Goal: Information Seeking & Learning: Check status

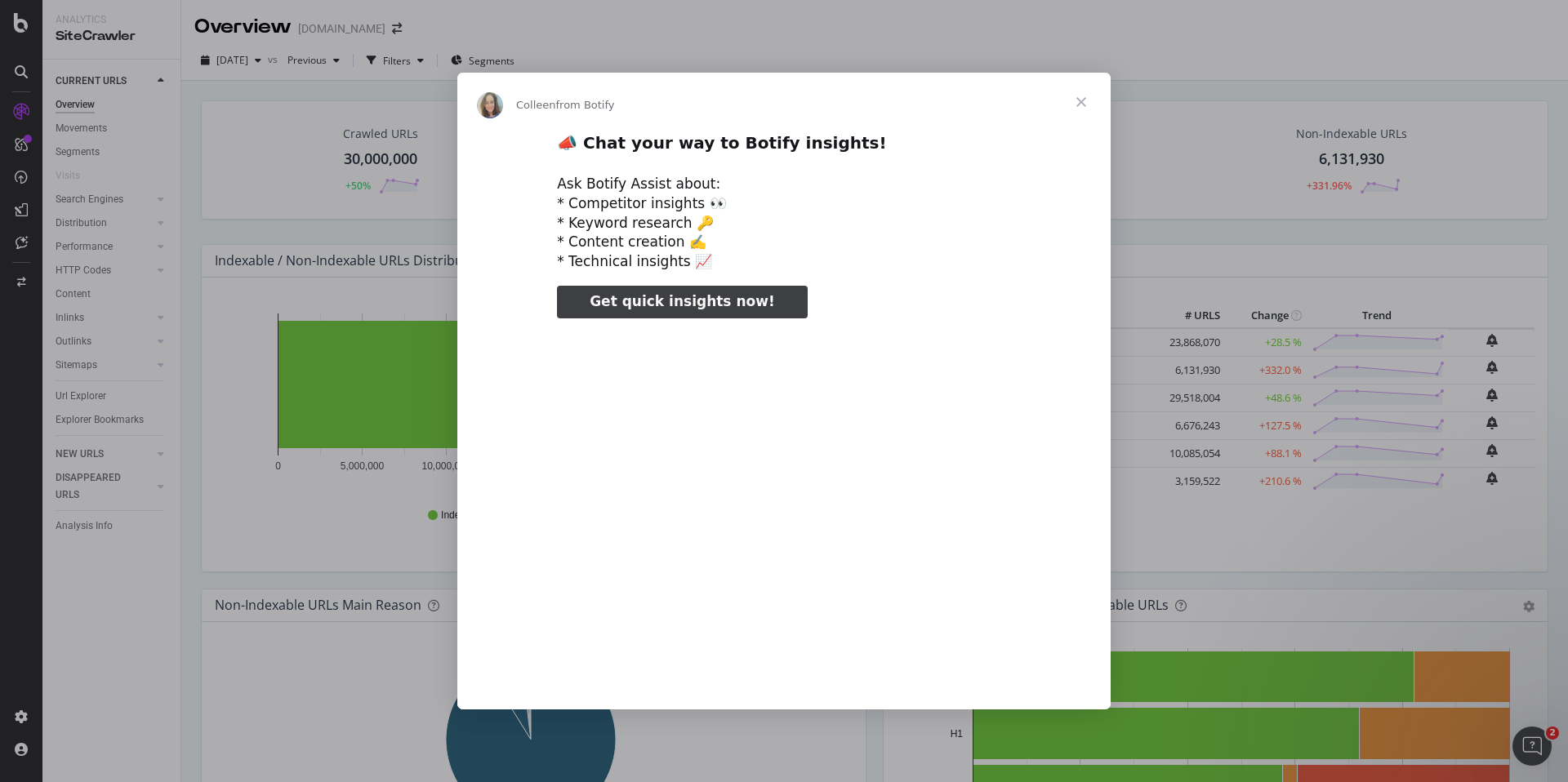
type input "3296666"
click at [1083, 99] on span "Close" at bounding box center [1082, 102] width 59 height 59
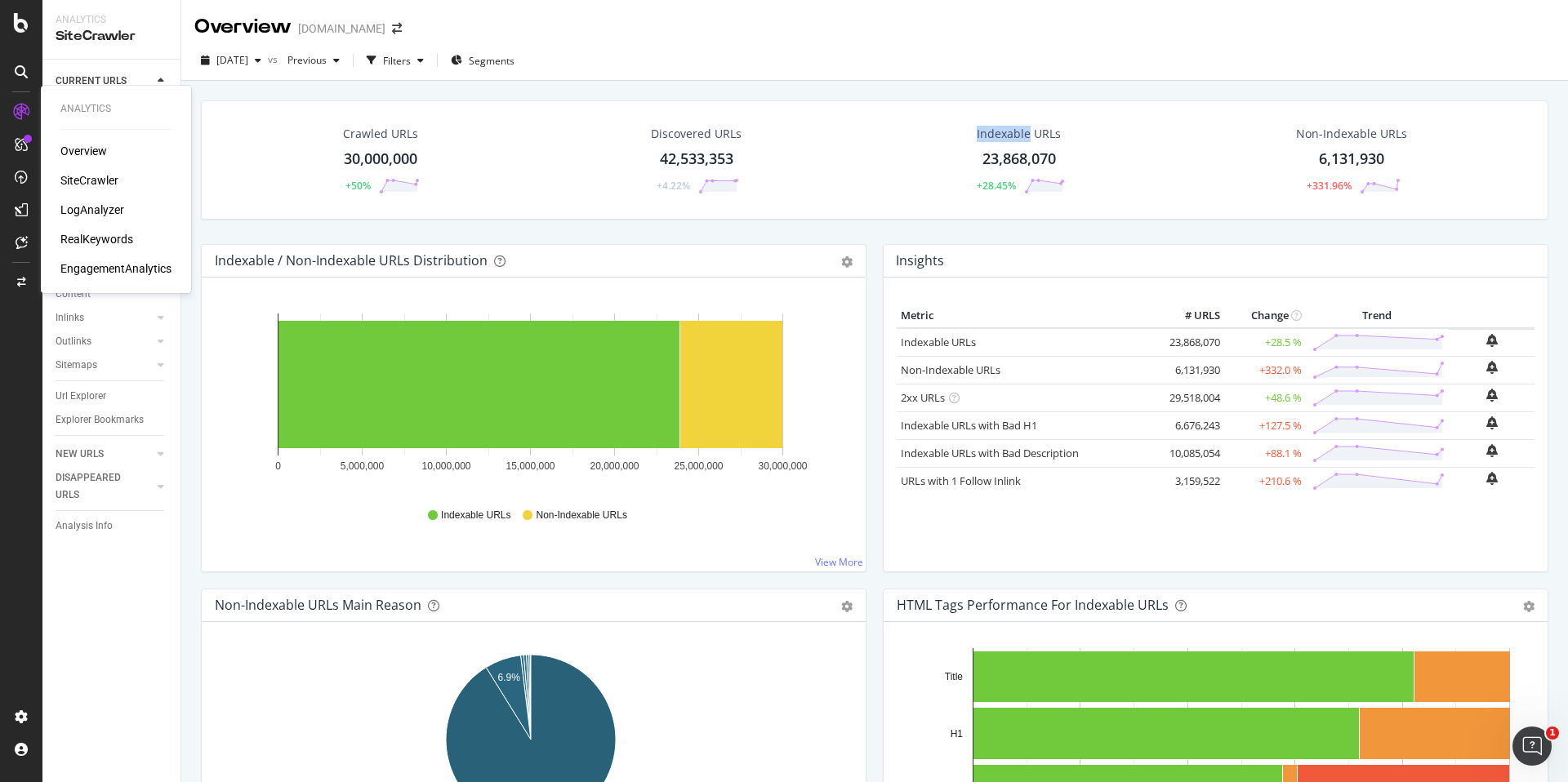
click at [90, 211] on div "LogAnalyzer" at bounding box center [92, 209] width 63 height 16
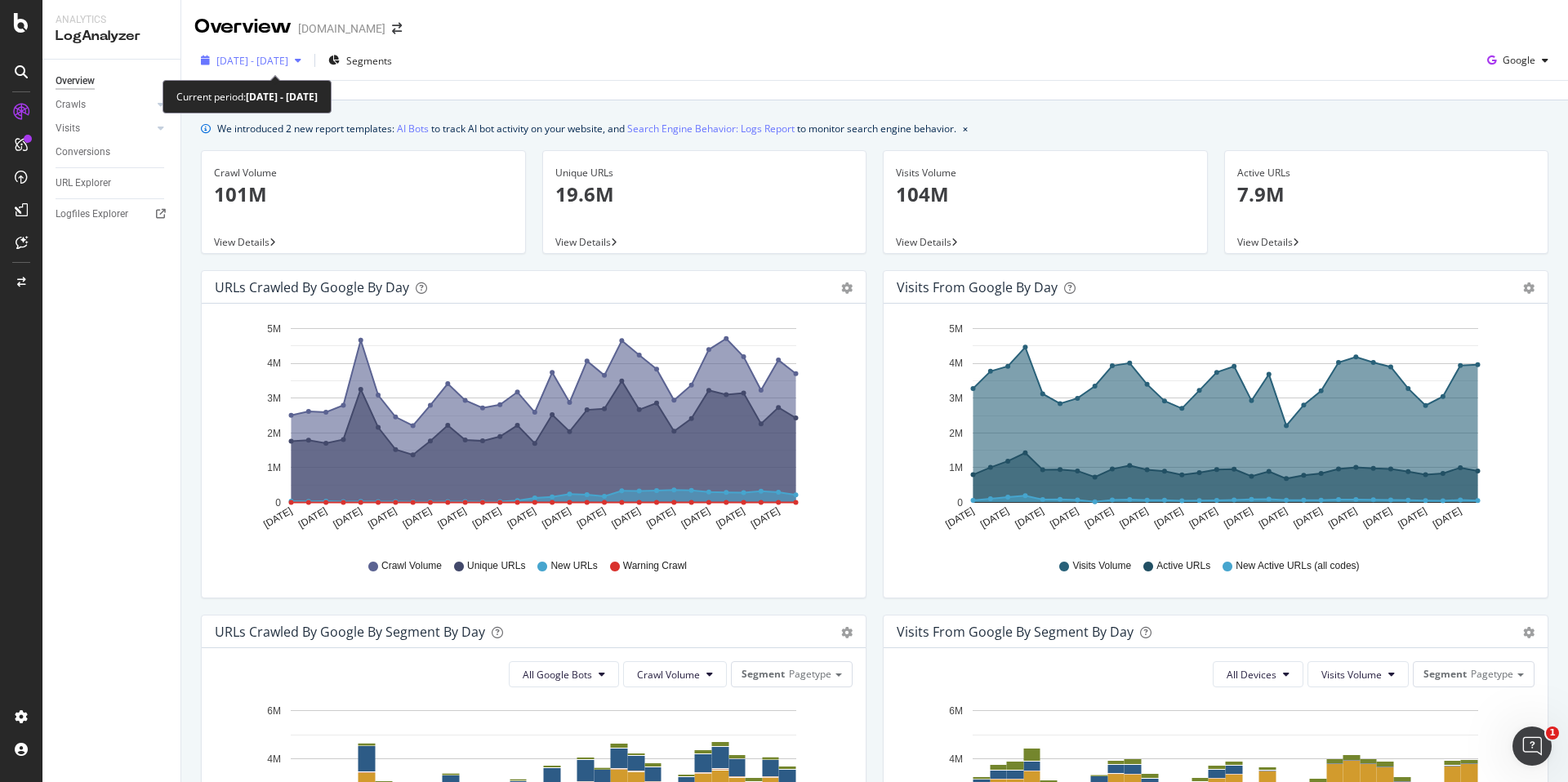
click at [288, 62] on span "[DATE] - [DATE]" at bounding box center [252, 61] width 72 height 14
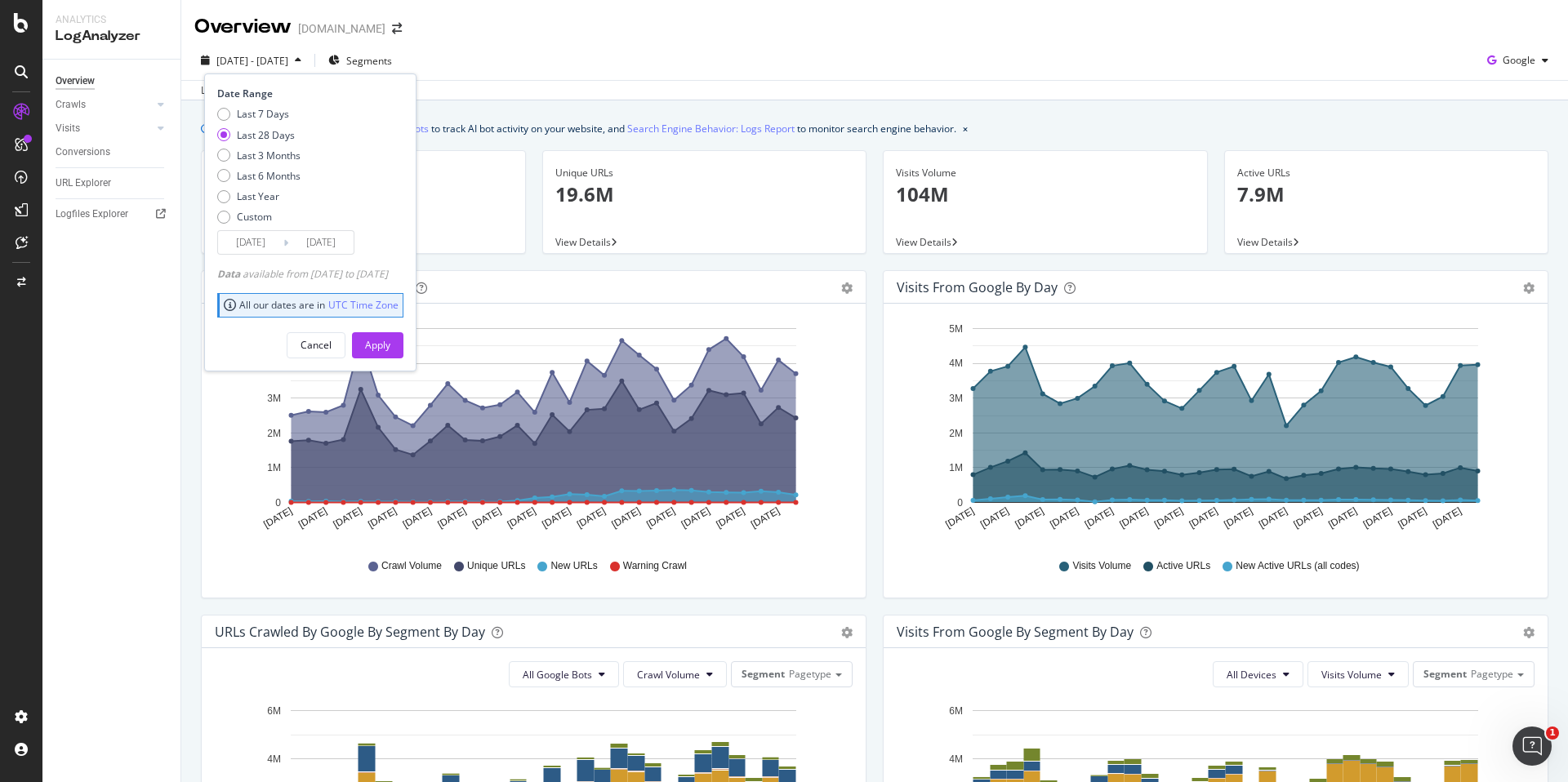
click at [636, 35] on div "Overview [DOMAIN_NAME]" at bounding box center [875, 20] width 1386 height 41
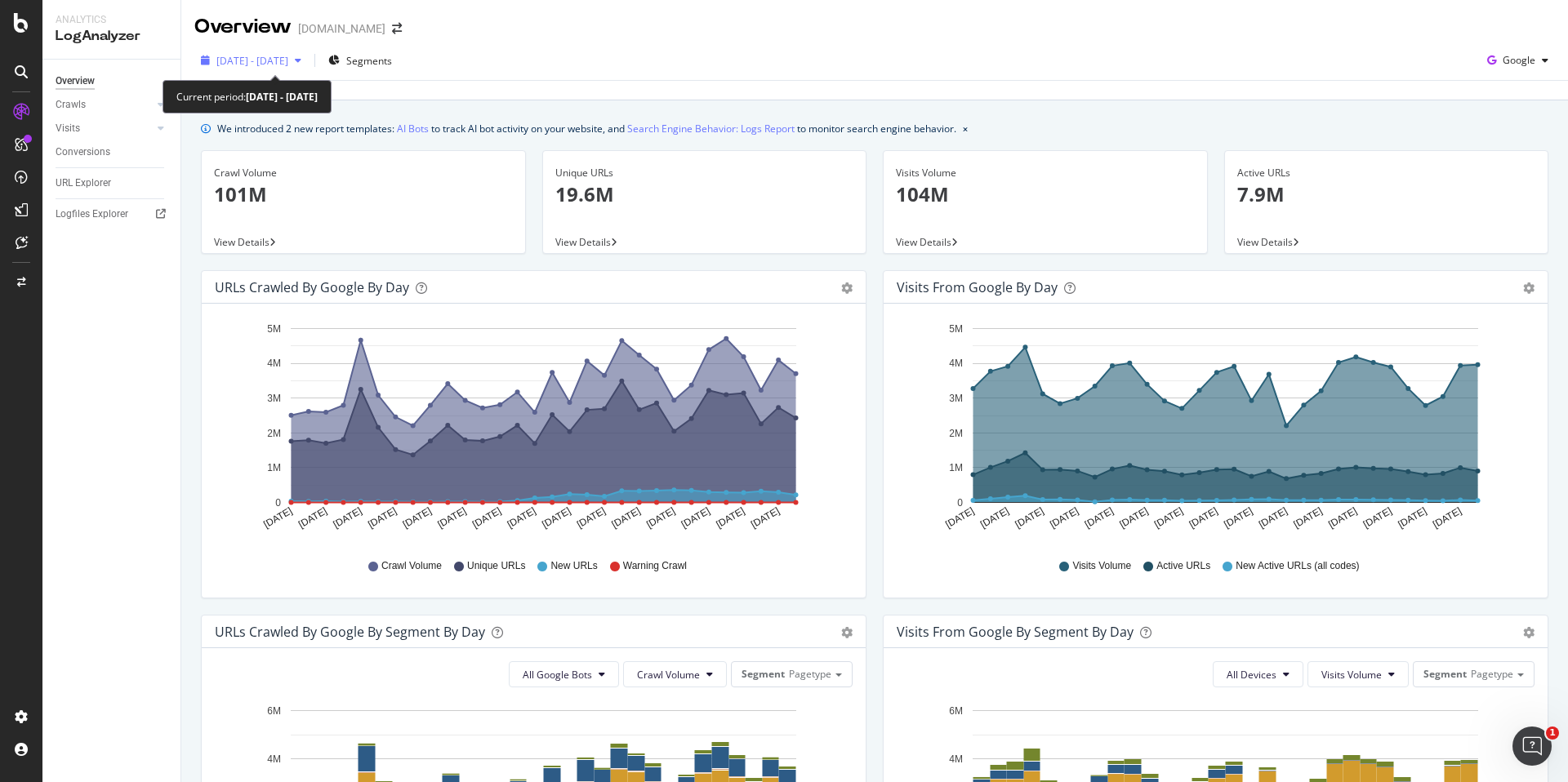
click at [308, 60] on div "button" at bounding box center [297, 61] width 19 height 10
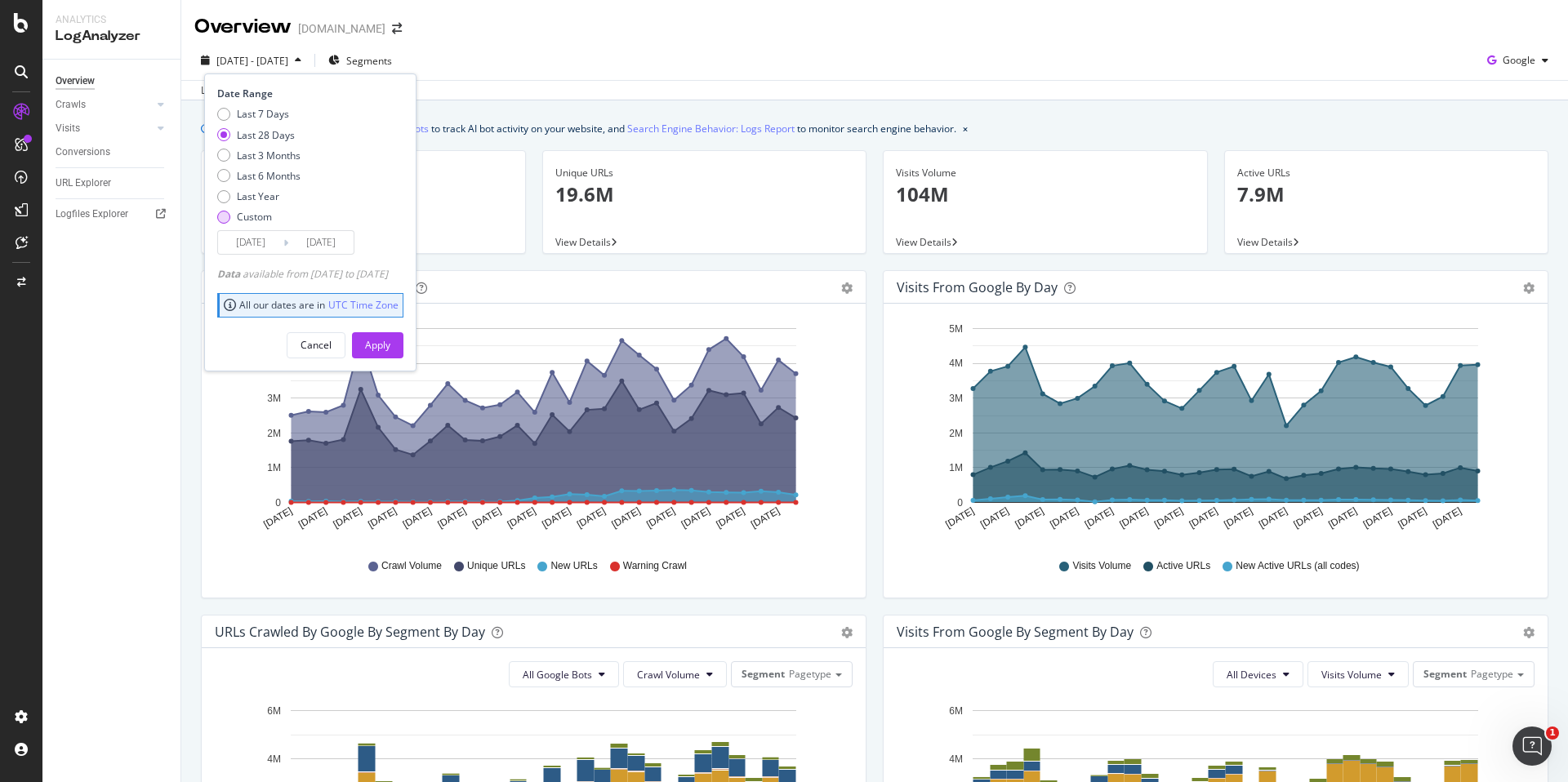
click at [227, 215] on div "Custom" at bounding box center [223, 217] width 13 height 13
click at [236, 237] on input "[DATE]" at bounding box center [250, 242] width 65 height 23
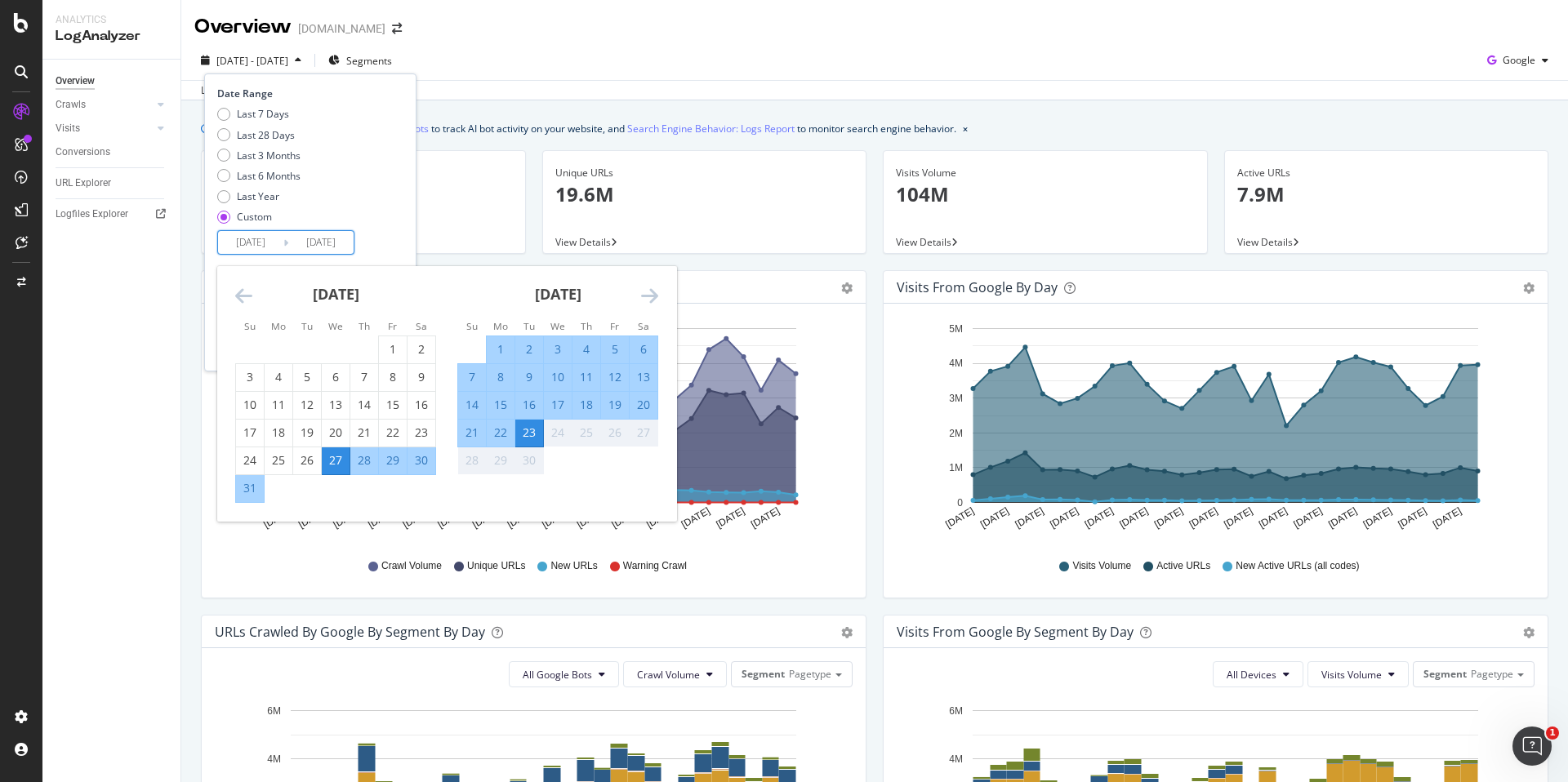
click at [241, 293] on icon "Move backward to switch to the previous month." at bounding box center [244, 295] width 17 height 19
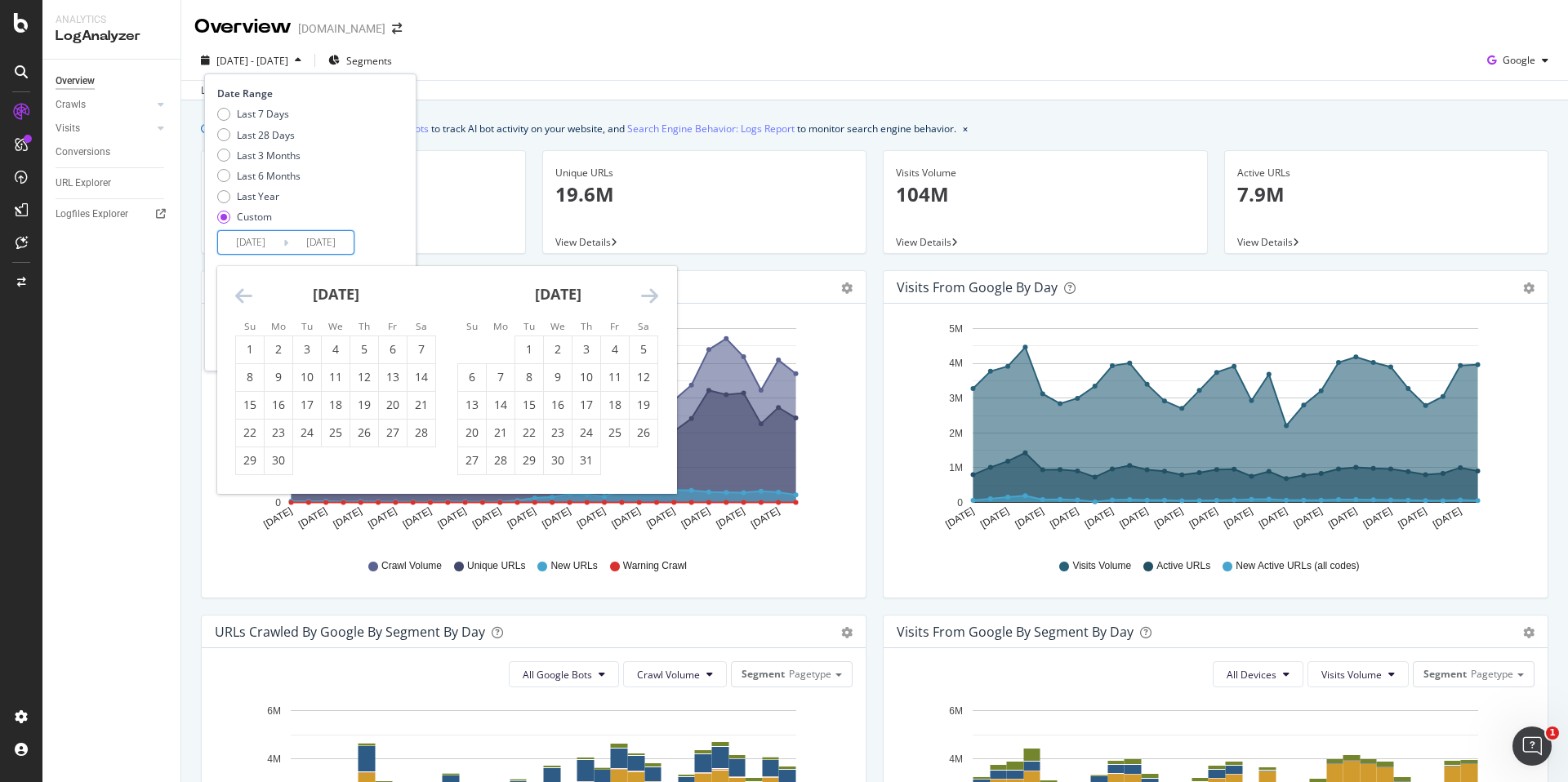
click at [241, 293] on icon "Move backward to switch to the previous month." at bounding box center [244, 295] width 17 height 19
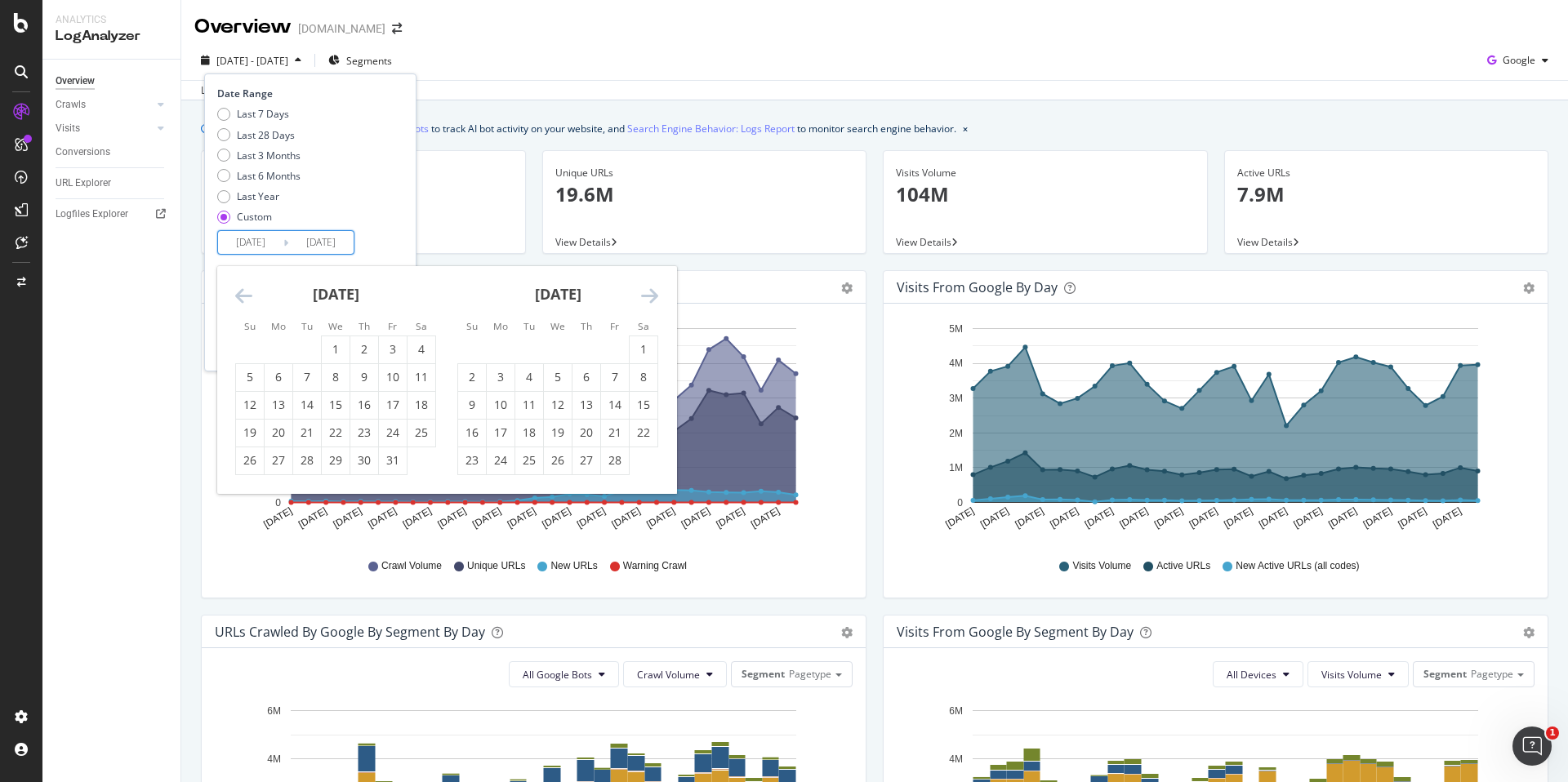
click at [241, 293] on icon "Move backward to switch to the previous month." at bounding box center [244, 295] width 17 height 19
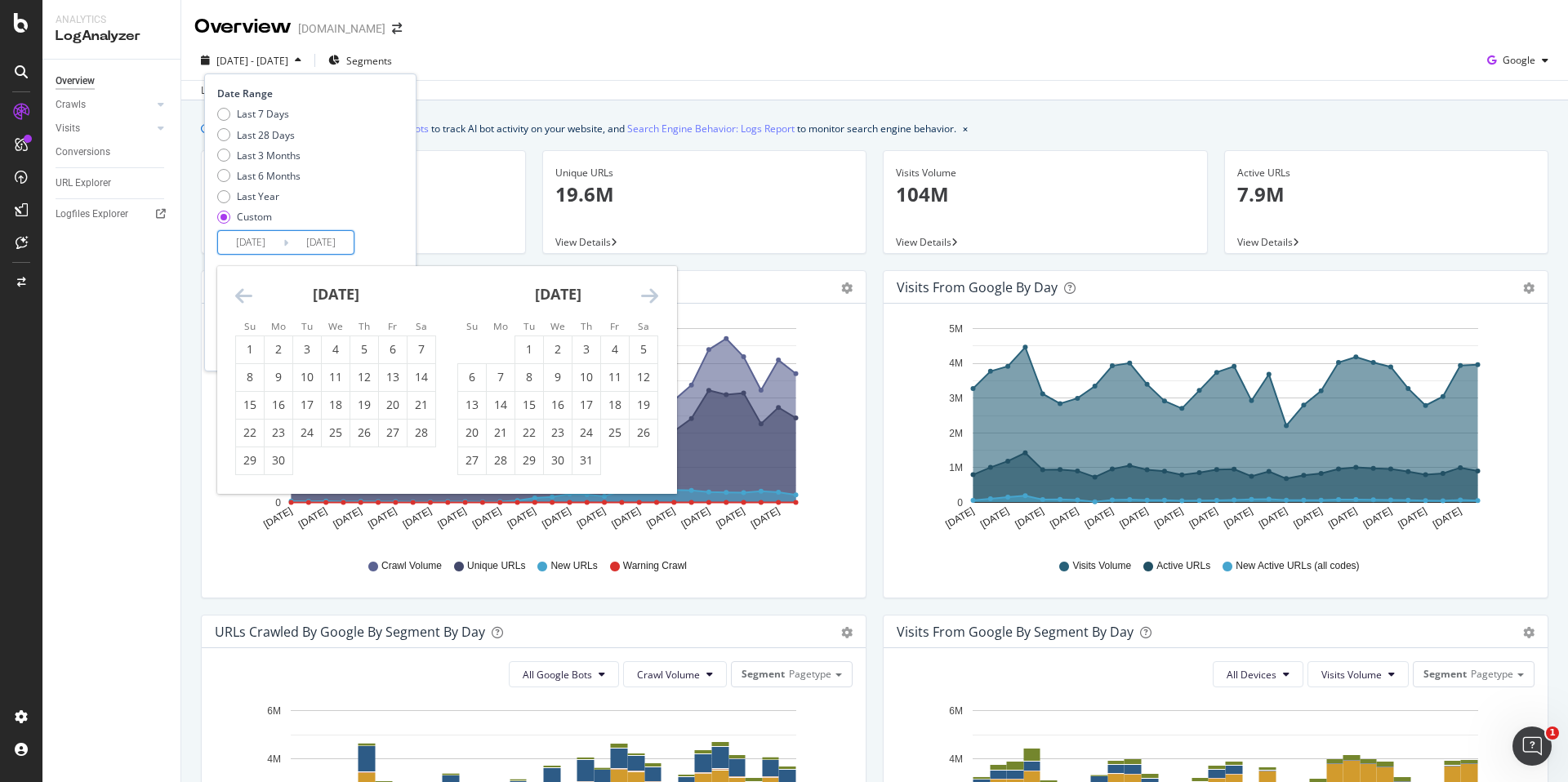
click at [241, 293] on icon "Move backward to switch to the previous month." at bounding box center [244, 295] width 17 height 19
click at [279, 343] on div "1" at bounding box center [278, 349] width 28 height 16
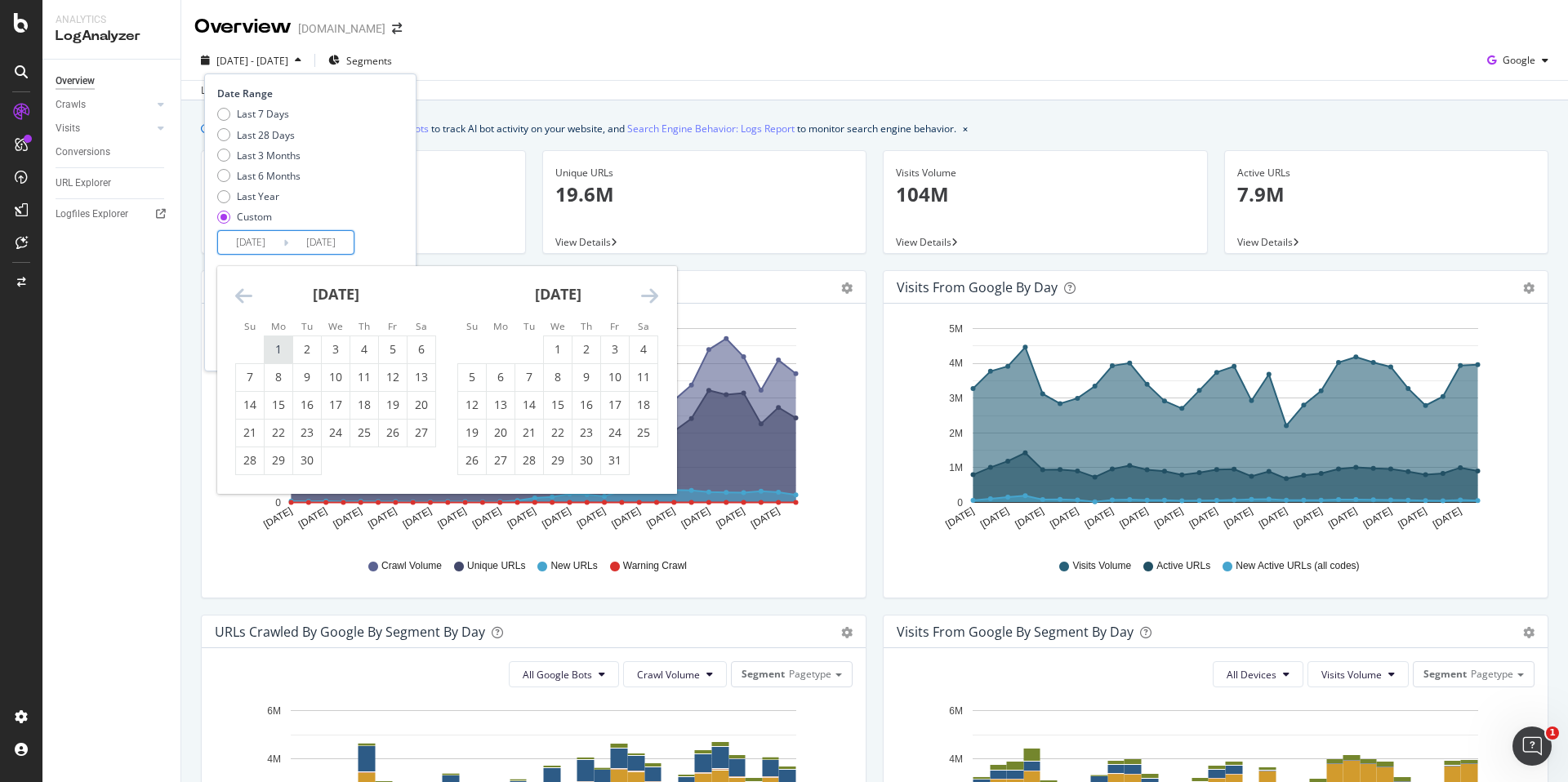
type input "[DATE]"
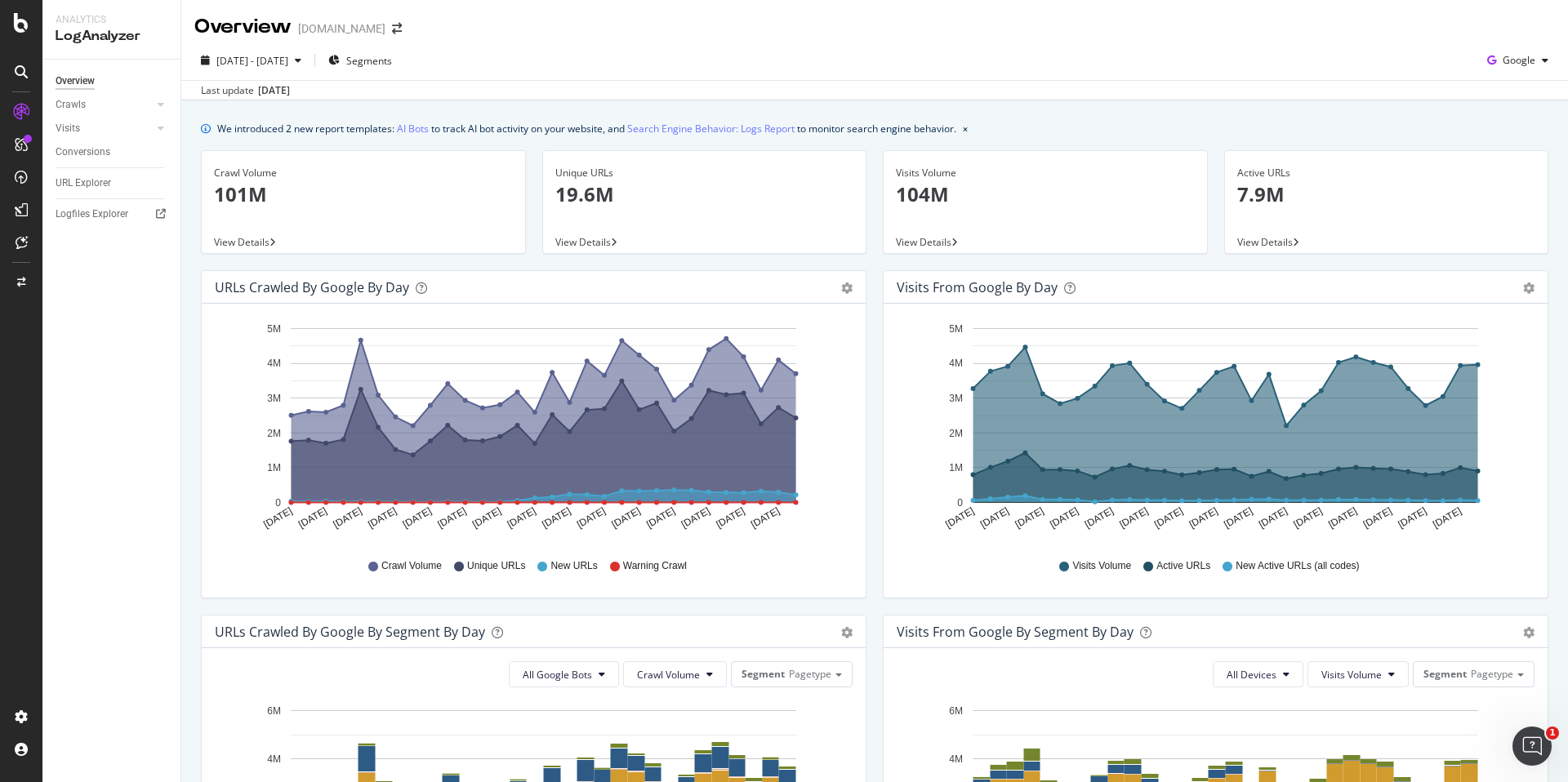
click at [453, 235] on div "View Details" at bounding box center [363, 242] width 323 height 23
click at [288, 67] on span "[DATE] - [DATE]" at bounding box center [252, 61] width 72 height 14
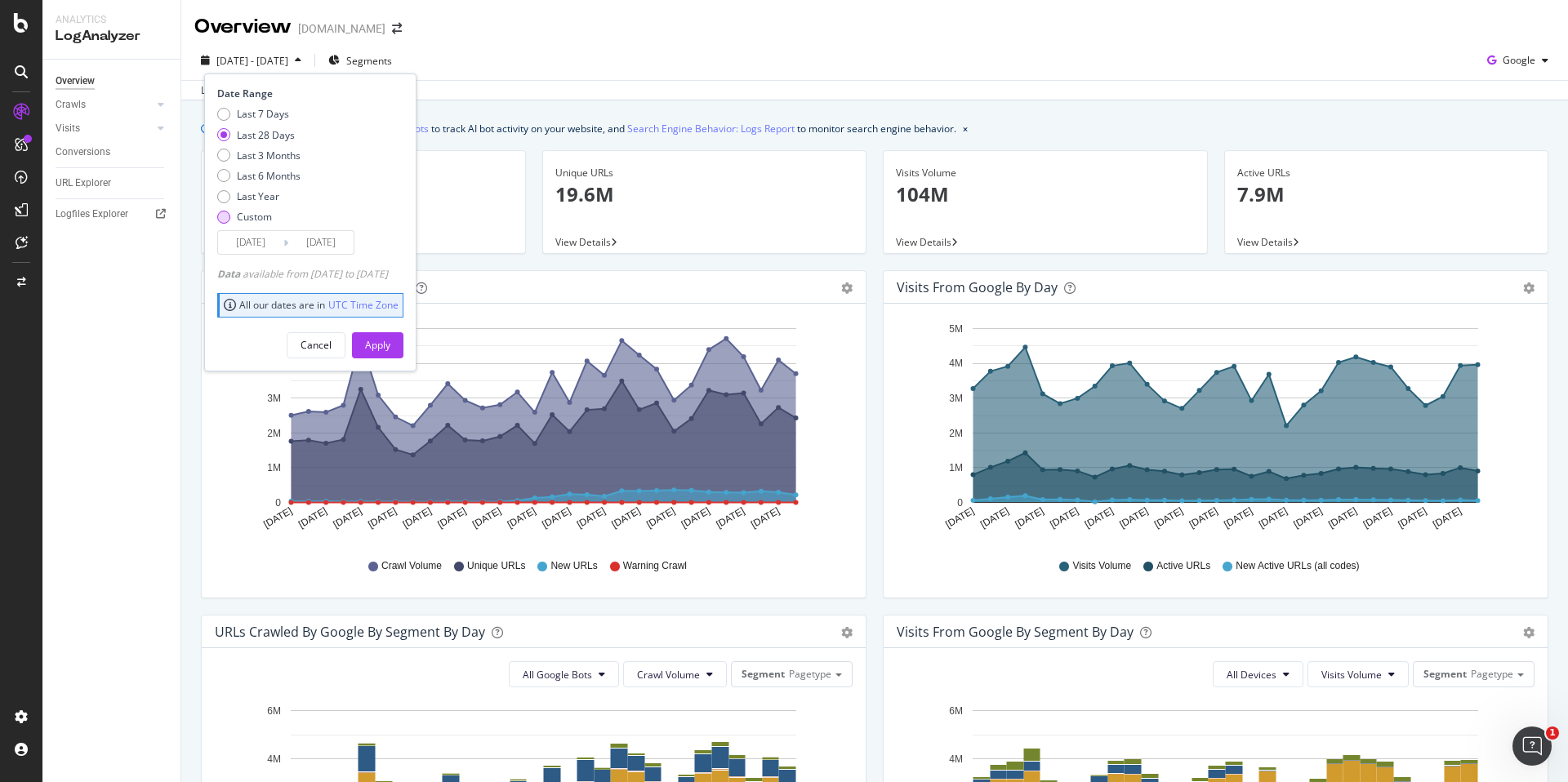
click at [233, 221] on div "Custom" at bounding box center [258, 217] width 84 height 14
click at [250, 247] on input "[DATE]" at bounding box center [250, 242] width 65 height 23
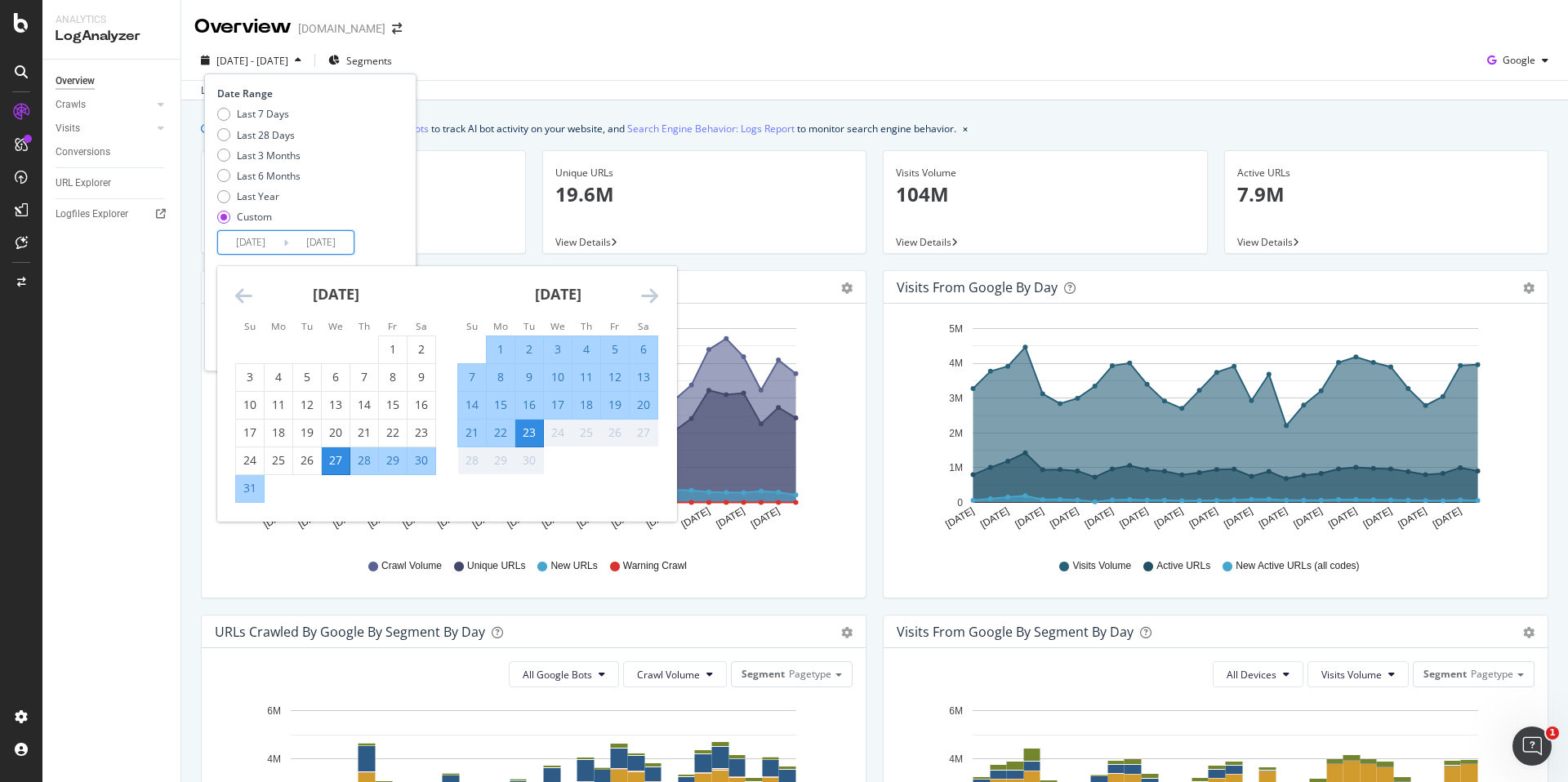
click at [243, 290] on icon "Move backward to switch to the previous month." at bounding box center [244, 295] width 17 height 19
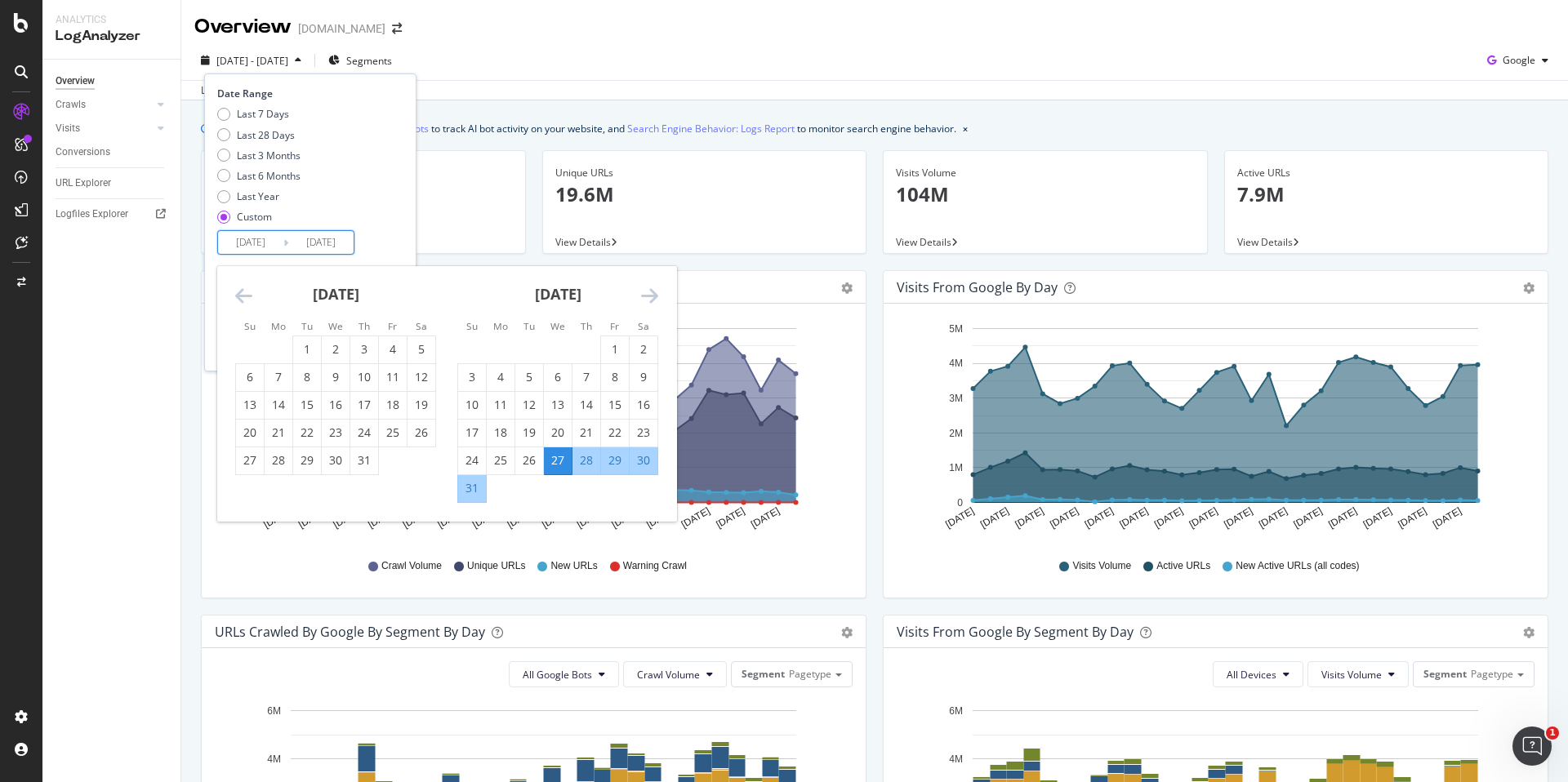
click at [243, 290] on icon "Move backward to switch to the previous month." at bounding box center [244, 295] width 17 height 19
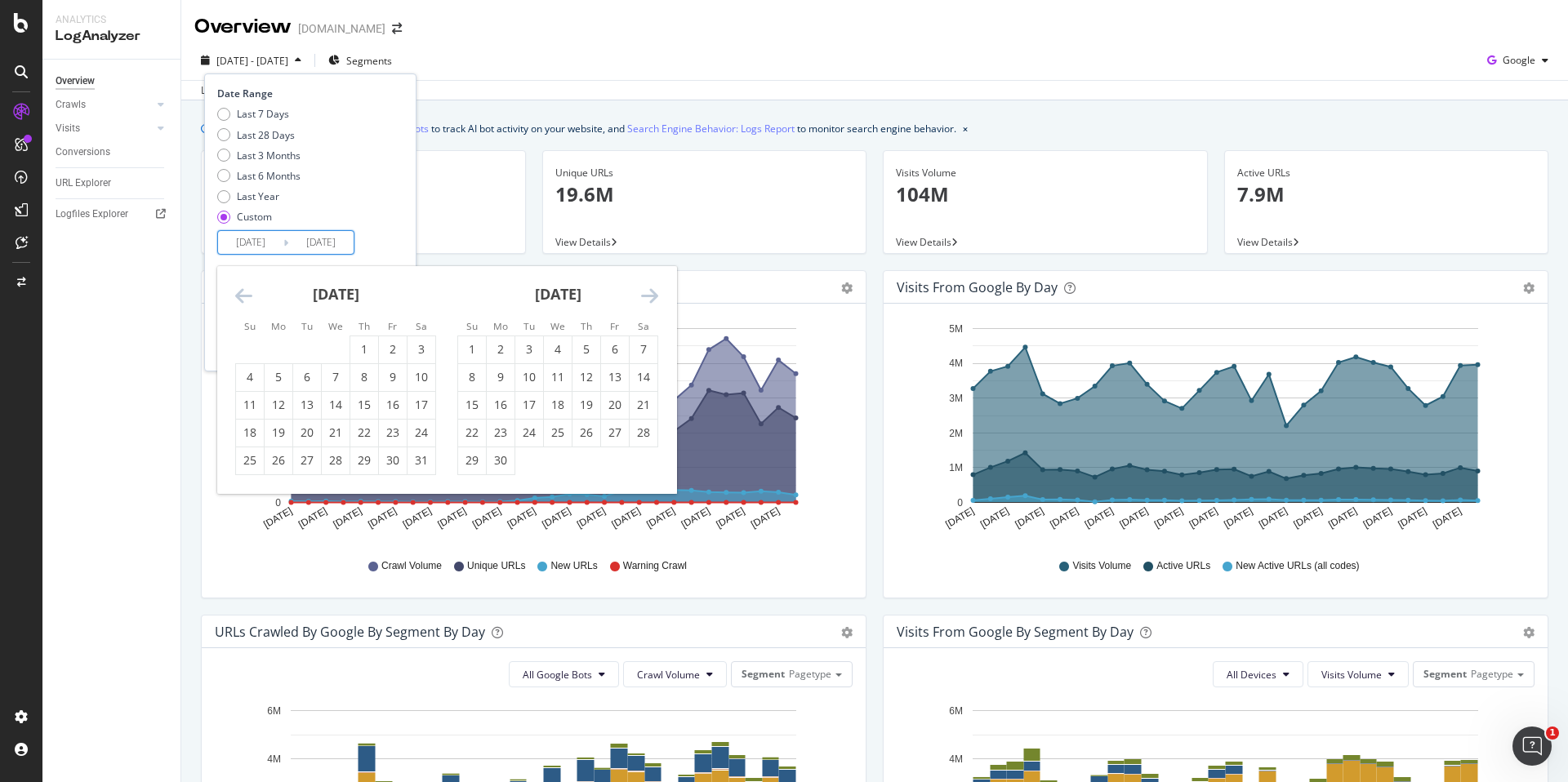
click at [243, 290] on icon "Move backward to switch to the previous month." at bounding box center [244, 295] width 17 height 19
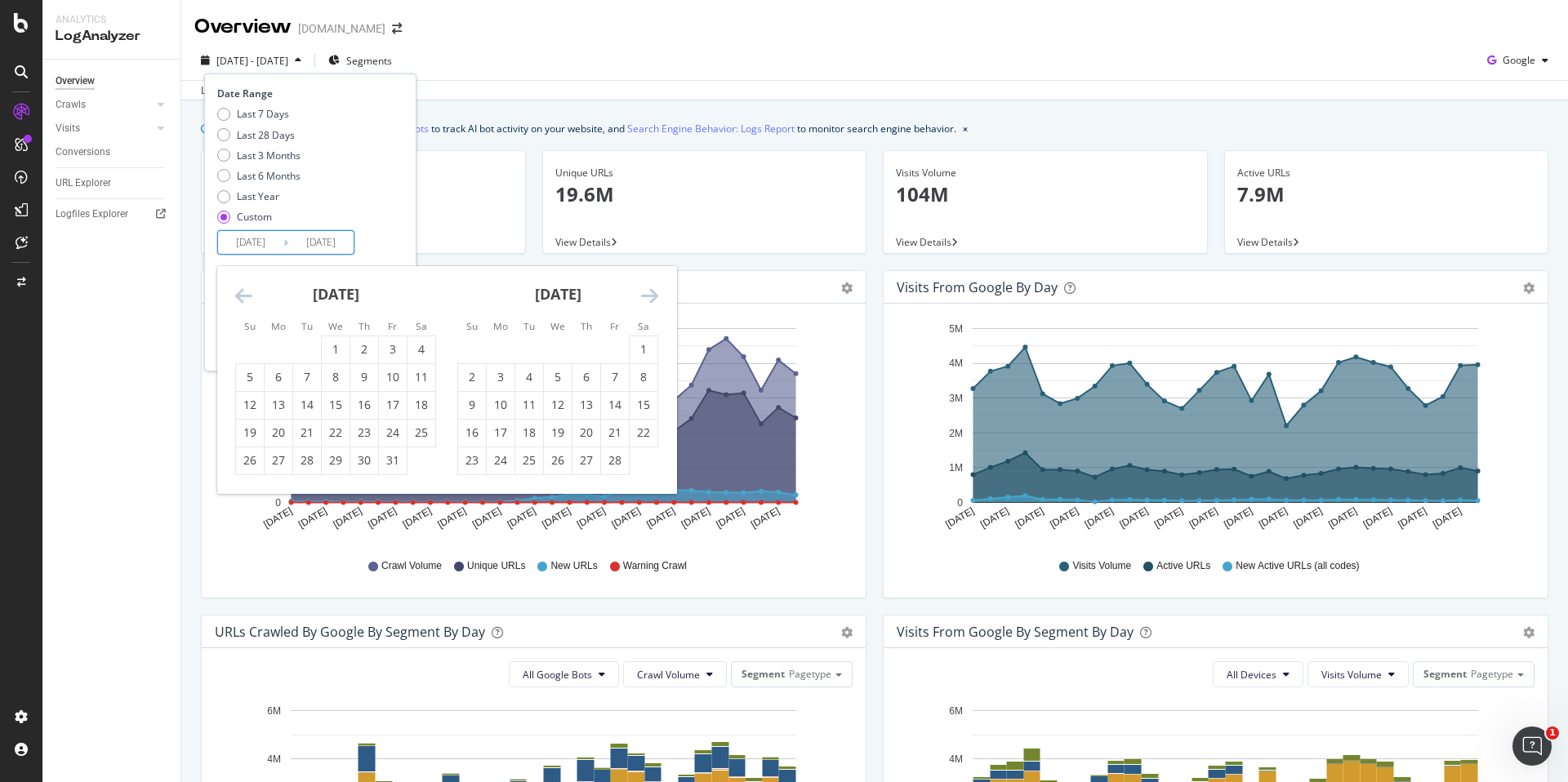
click at [243, 290] on icon "Move backward to switch to the previous month." at bounding box center [244, 295] width 17 height 19
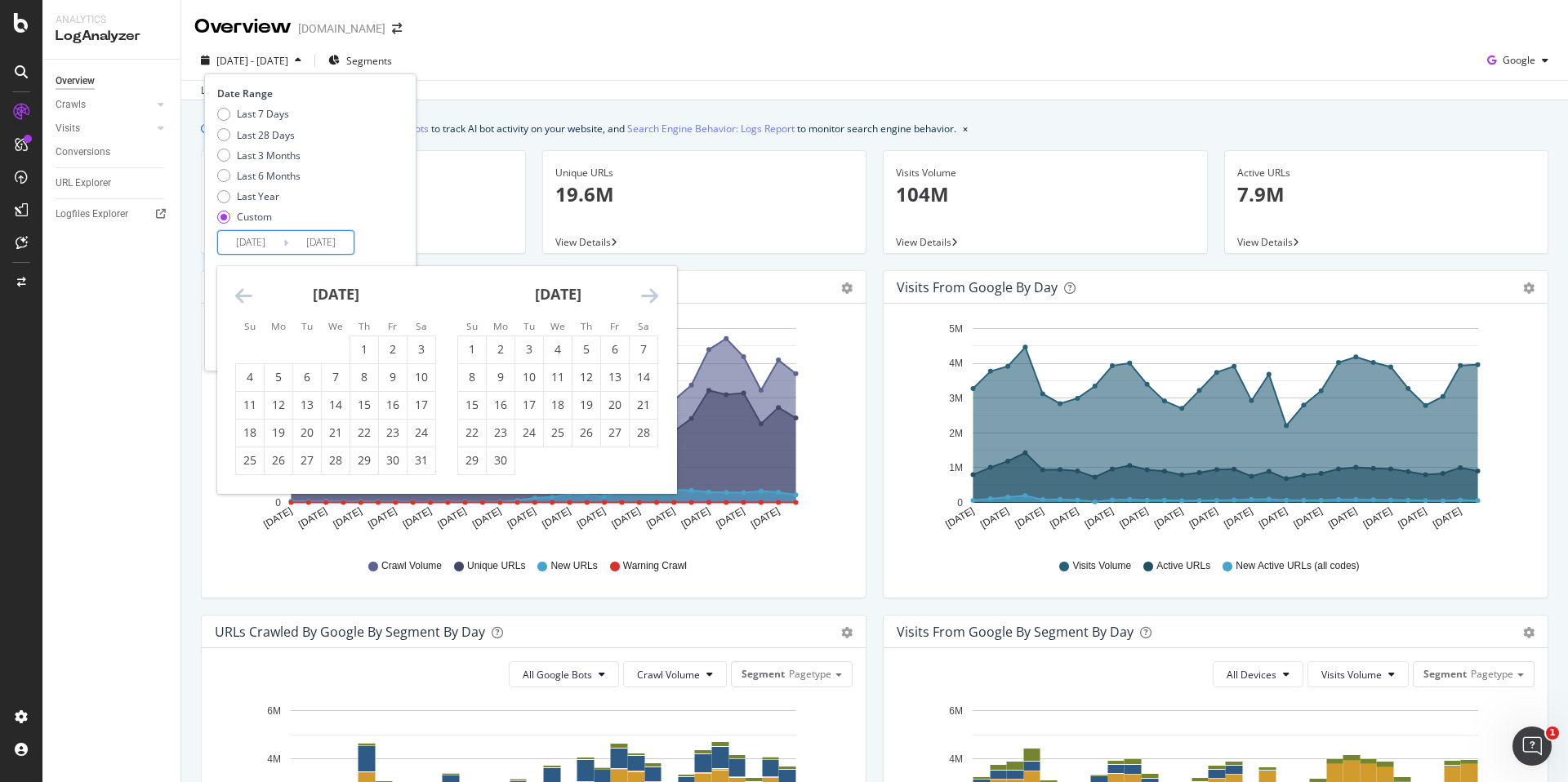
click at [243, 290] on icon "Move backward to switch to the previous month." at bounding box center [244, 295] width 17 height 19
click at [343, 351] on div "1" at bounding box center [335, 349] width 28 height 16
type input "[DATE]"
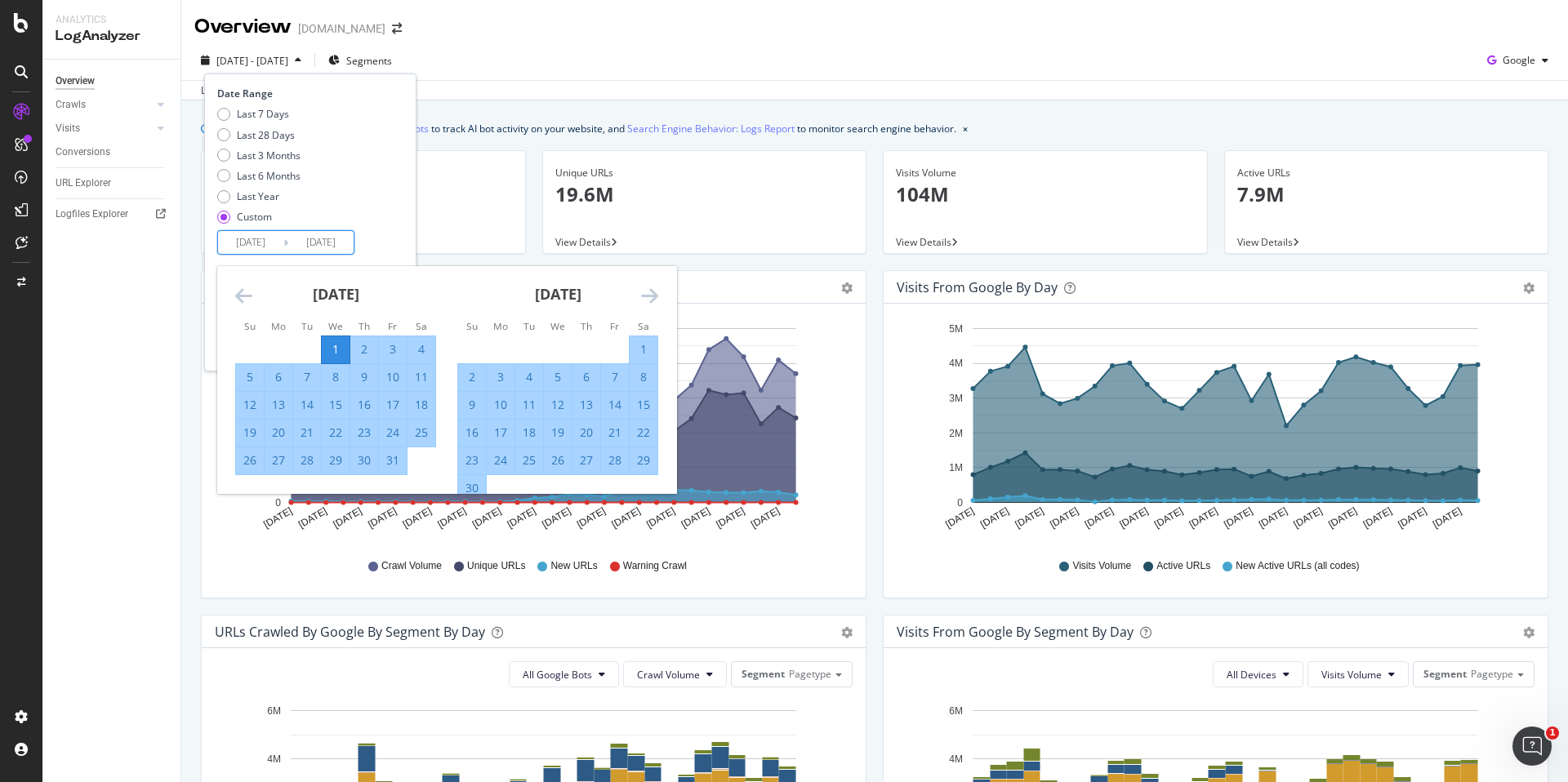
click at [397, 263] on div "Date Range Last 7 Days Last 28 Days Last 3 Months Last 6 Months Last Year Custo…" at bounding box center [310, 222] width 212 height 297
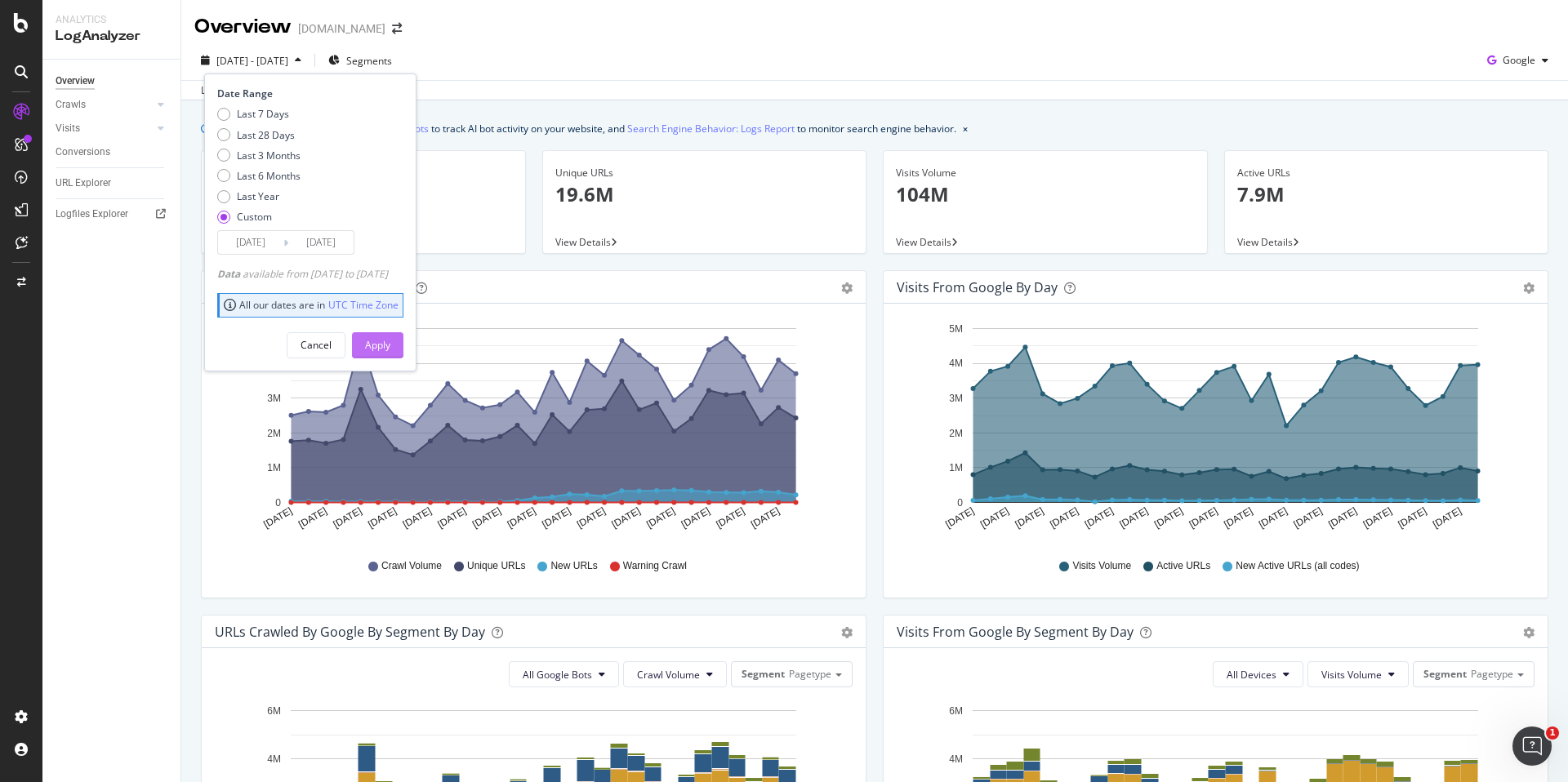
click at [390, 340] on div "Apply" at bounding box center [377, 345] width 25 height 14
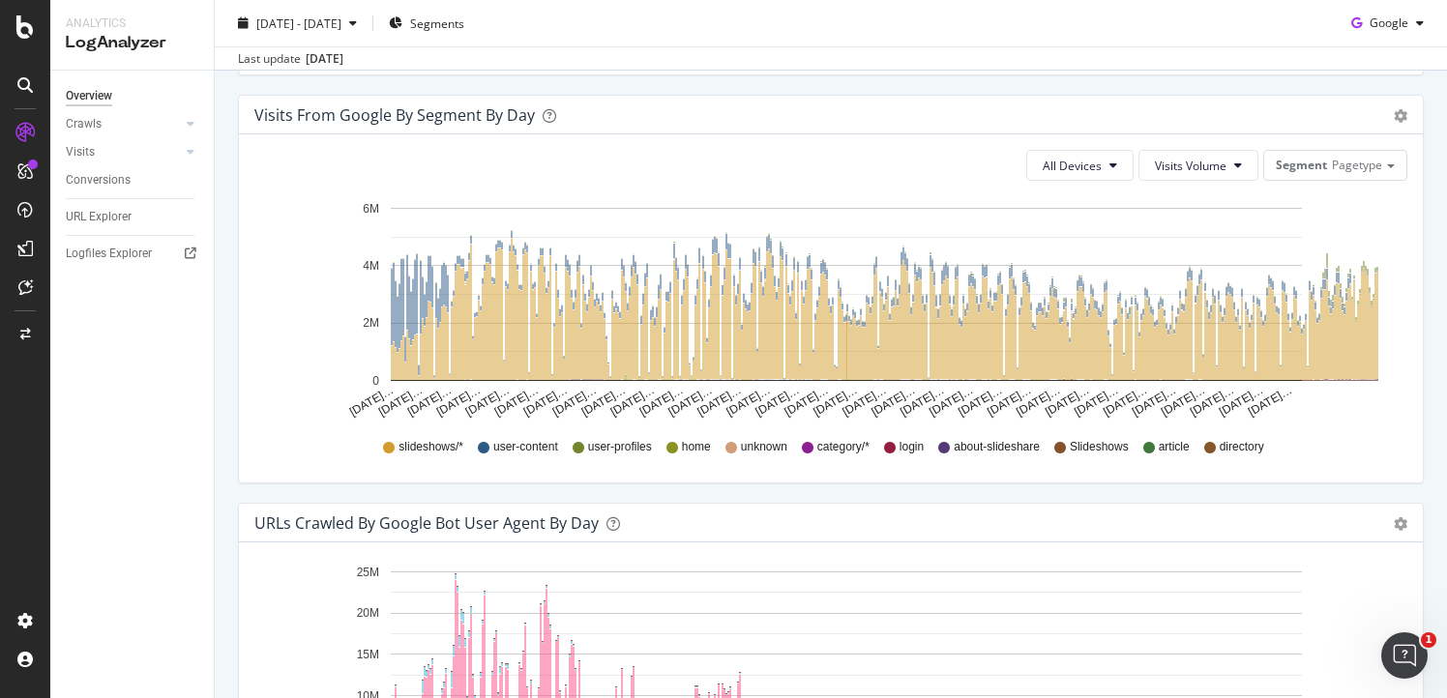
scroll to position [1255, 0]
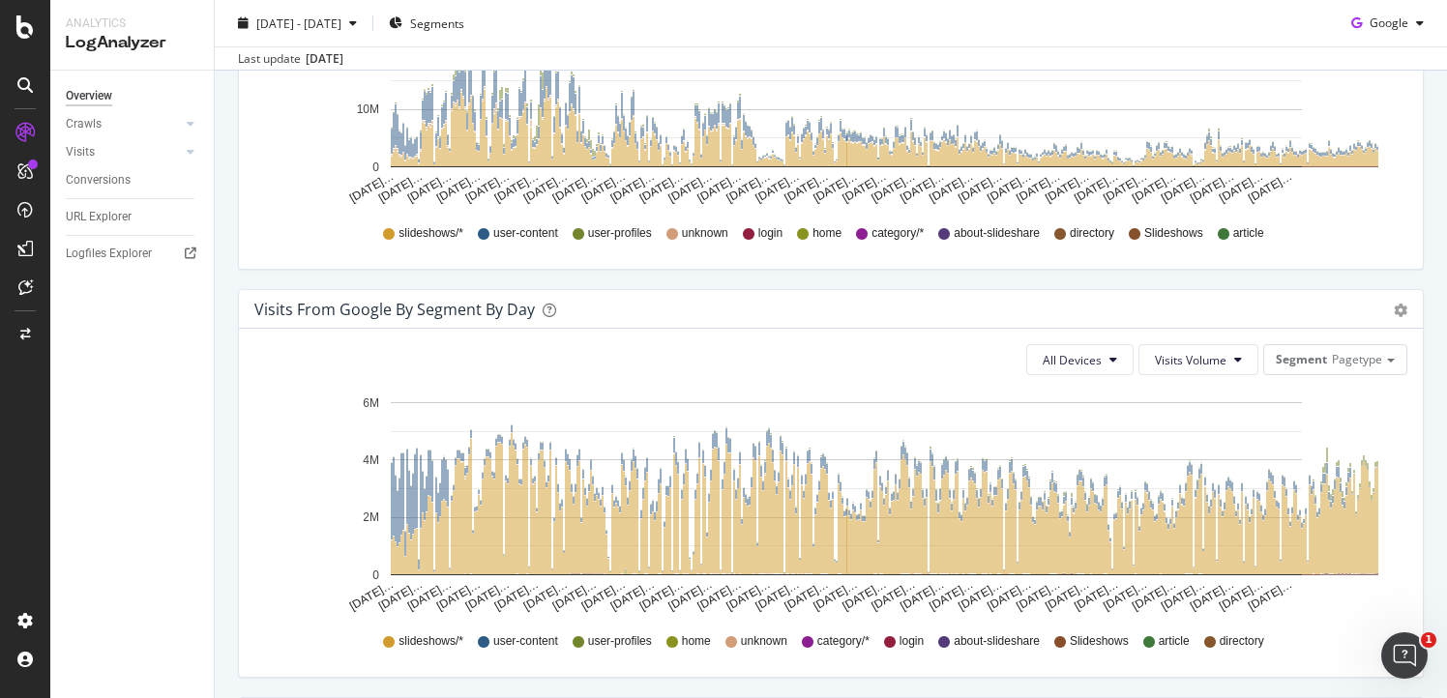
click at [225, 221] on div "We introduced 2 new report templates: AI Bots to track AI bot activity on your …" at bounding box center [831, 222] width 1232 height 2717
click at [222, 158] on div "We introduced 2 new report templates: AI Bots to track AI bot activity on your …" at bounding box center [831, 222] width 1232 height 2717
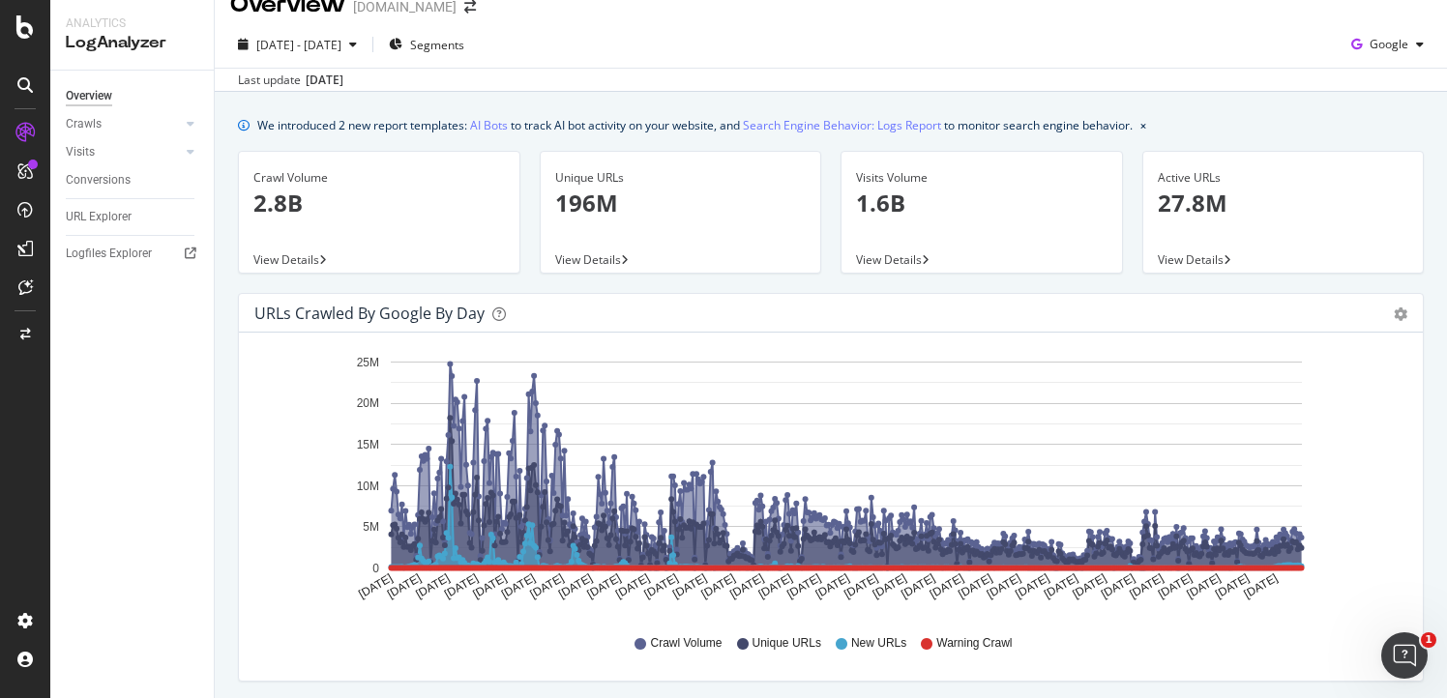
scroll to position [37, 0]
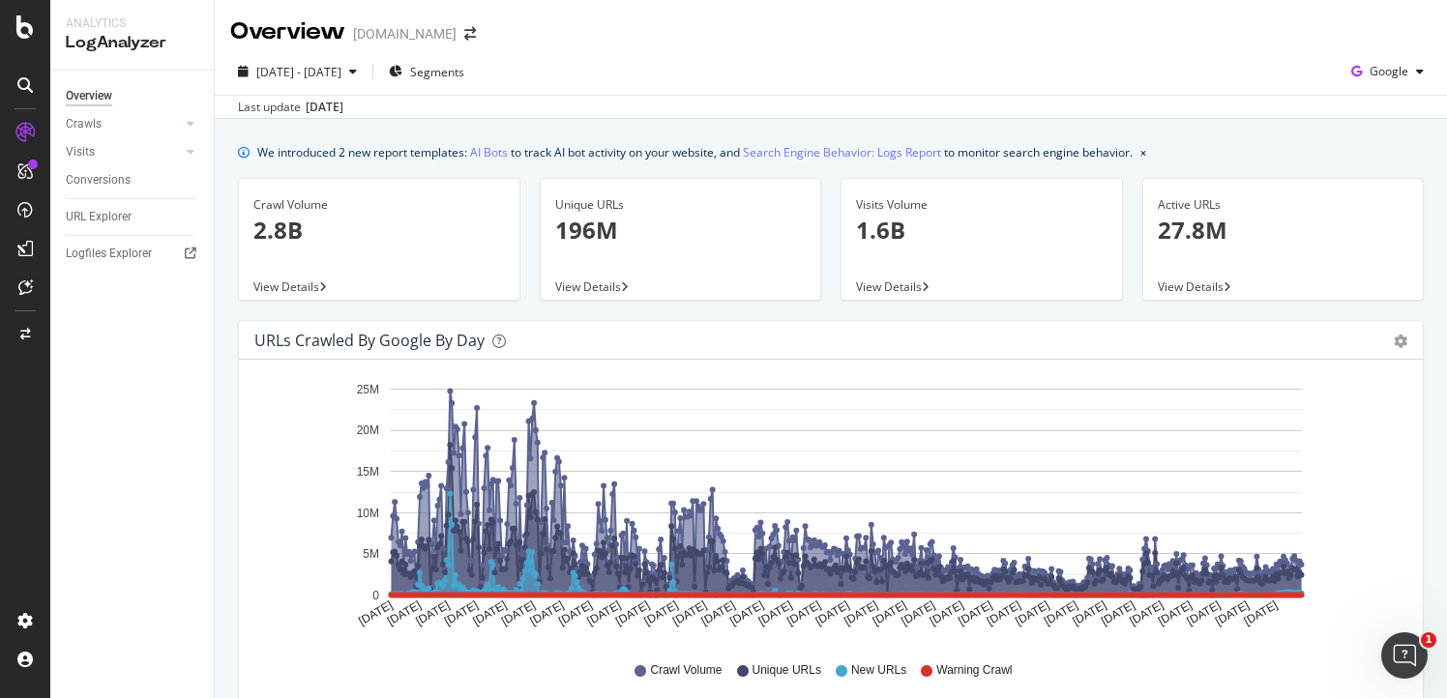
scroll to position [37, 0]
